Goal: Information Seeking & Learning: Learn about a topic

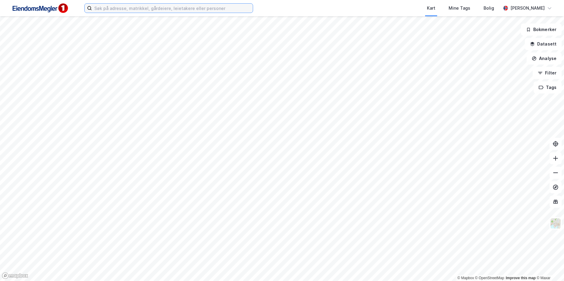
click at [138, 8] on input at bounding box center [172, 8] width 161 height 9
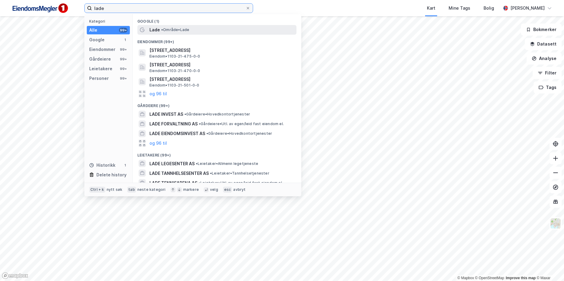
type input "lade"
click at [151, 27] on span "Lade" at bounding box center [154, 29] width 11 height 7
